Goal: Task Accomplishment & Management: Use online tool/utility

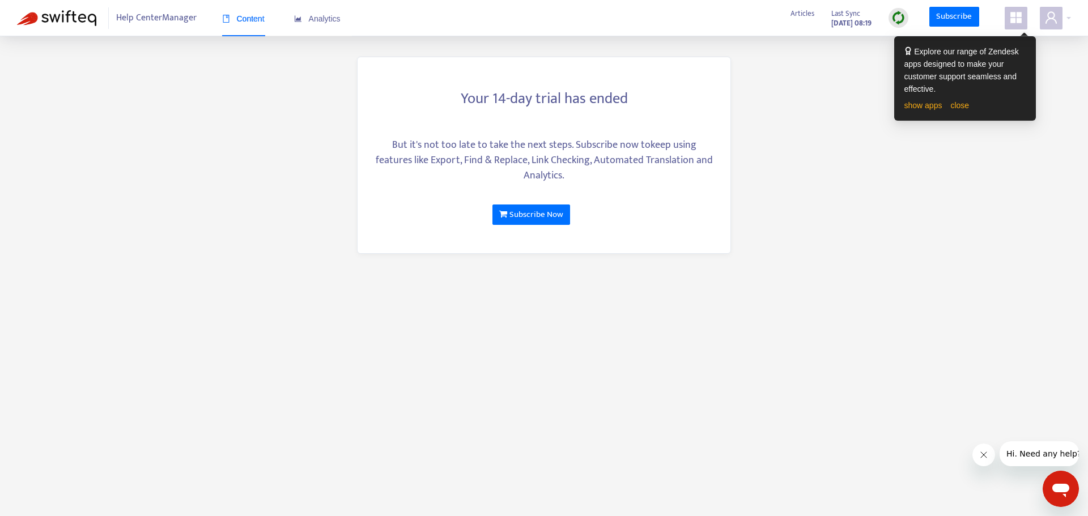
click at [1046, 85] on main "Your 14-day trial has ended But it's not too late to take the next steps. Subsc…" at bounding box center [544, 258] width 1088 height 516
click at [1021, 16] on icon "appstore" at bounding box center [1015, 17] width 11 height 11
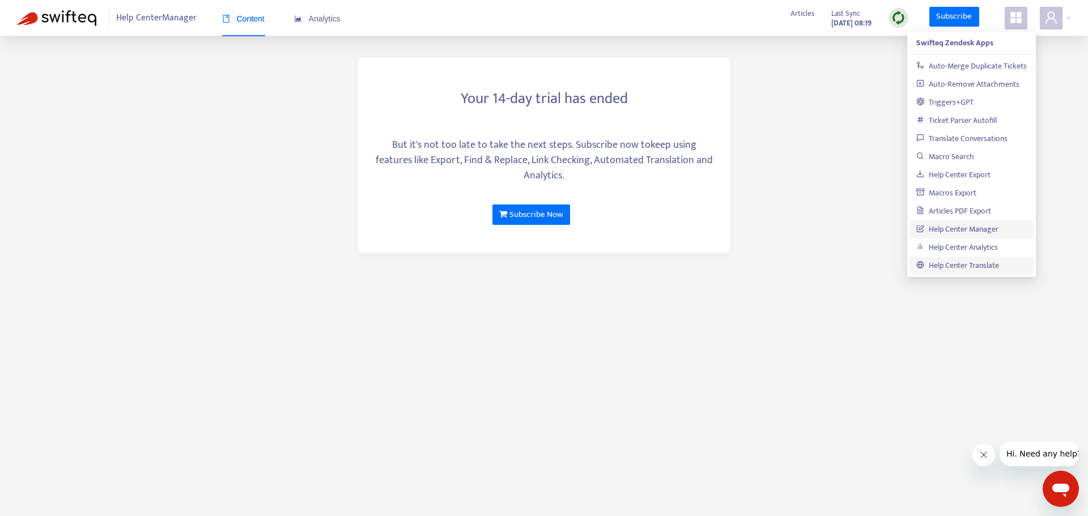
click at [984, 269] on link "Help Center Translate" at bounding box center [957, 265] width 83 height 13
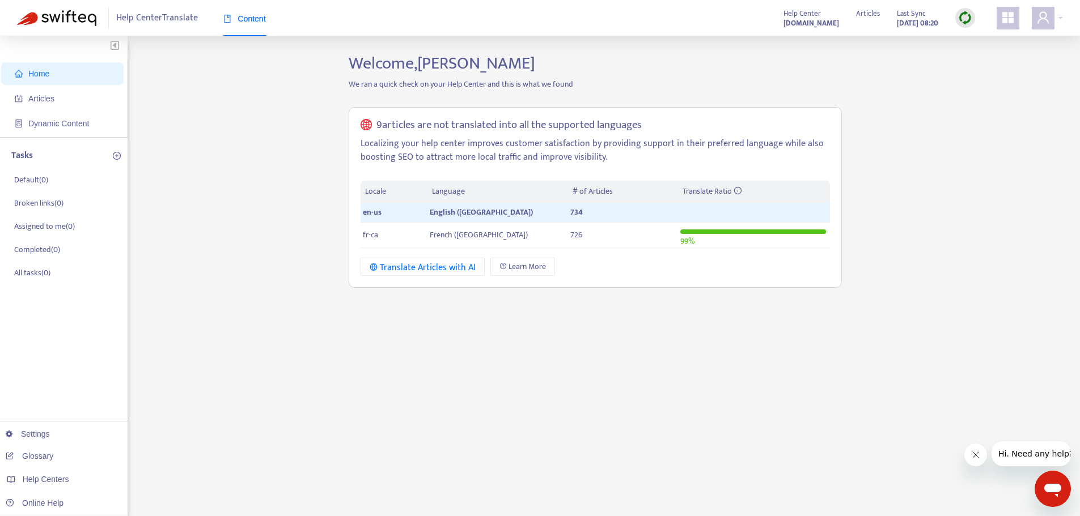
click at [1008, 19] on icon "appstore" at bounding box center [1008, 18] width 14 height 14
click at [1051, 14] on span at bounding box center [1042, 18] width 23 height 23
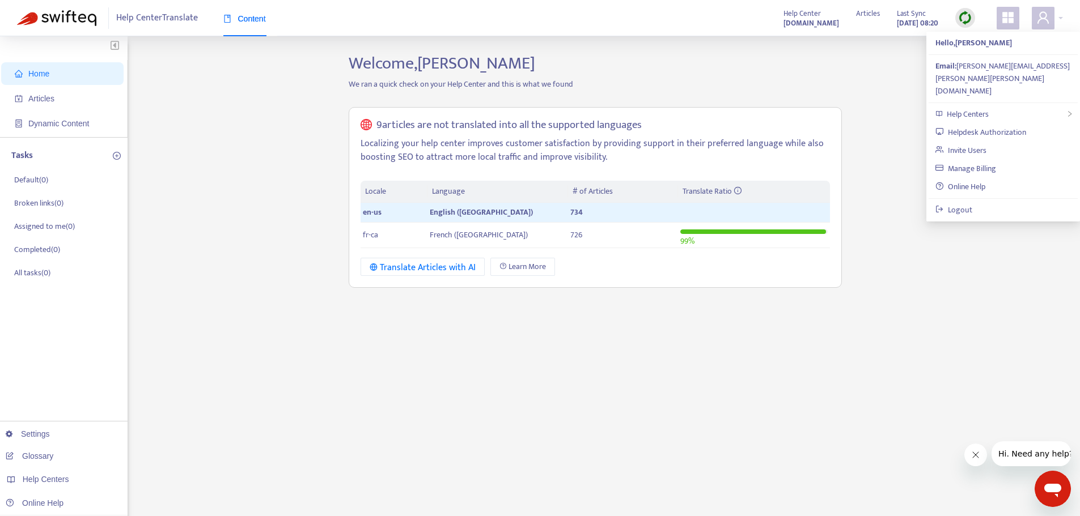
click at [924, 313] on div "Home Articles Dynamic Content Tasks Default ( 0 ) Broken links ( 0 ) Assigned t…" at bounding box center [540, 384] width 1046 height 663
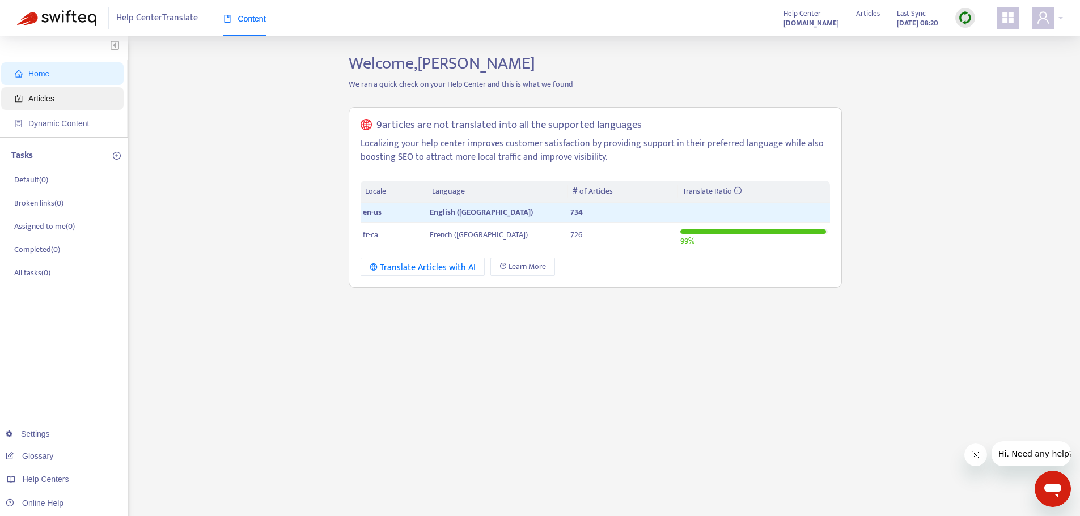
click at [39, 87] on span "Articles" at bounding box center [65, 98] width 100 height 23
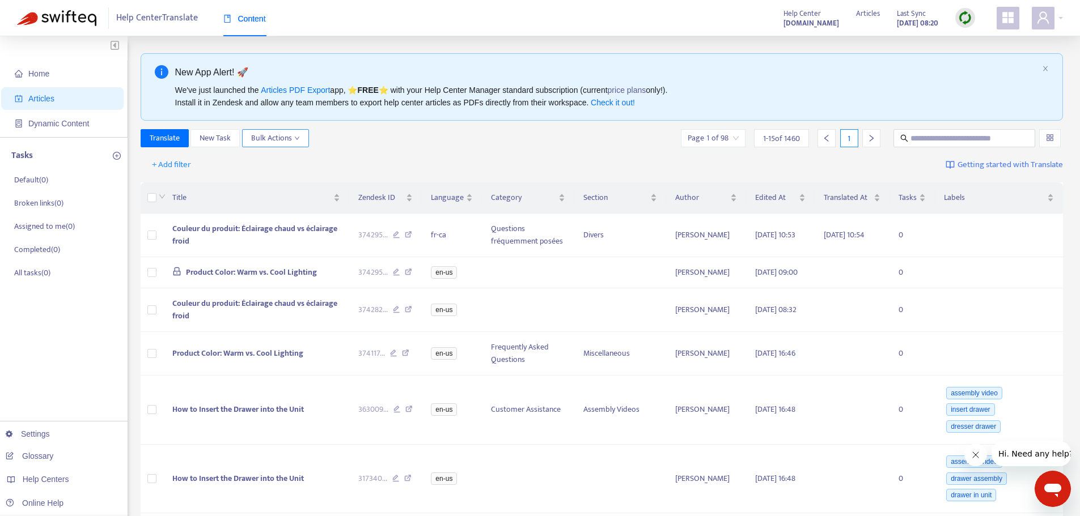
click at [294, 135] on span "Bulk Actions" at bounding box center [275, 138] width 49 height 12
click at [406, 159] on div "+ Add filter Getting started with Translate" at bounding box center [602, 165] width 923 height 27
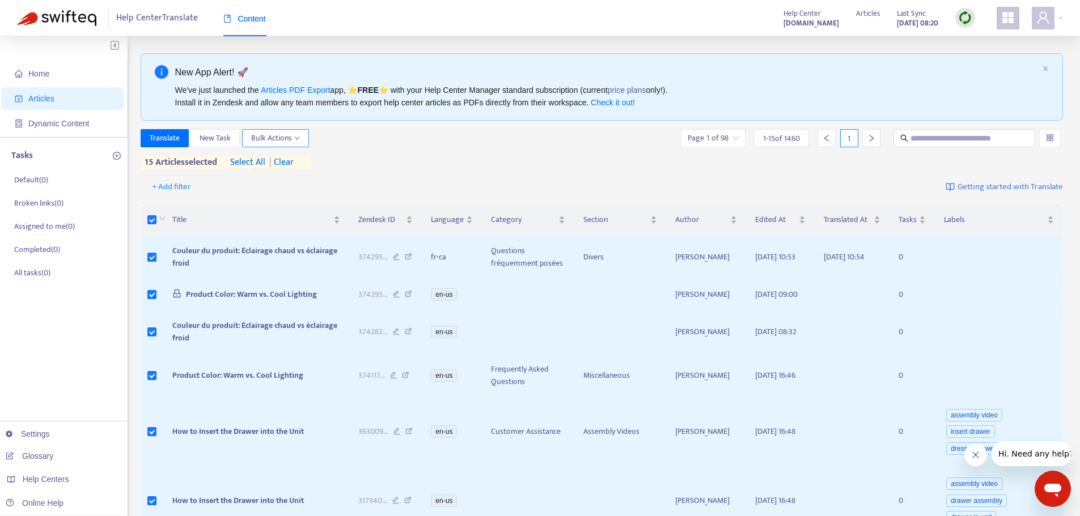
click at [279, 137] on span "Bulk Actions" at bounding box center [275, 138] width 49 height 12
click at [447, 137] on div "Translate New Task Bulk Actions Page 1 of 98 1 - 15 of 1460 1" at bounding box center [602, 138] width 923 height 18
